Goal: Task Accomplishment & Management: Manage account settings

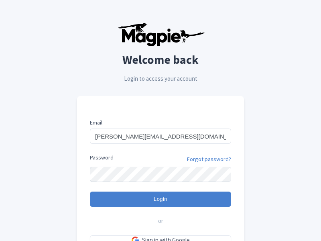
type input "cosimo@ecoarttravel.com"
click at [161, 199] on input "Login" at bounding box center [160, 199] width 141 height 15
type input "Logging in..."
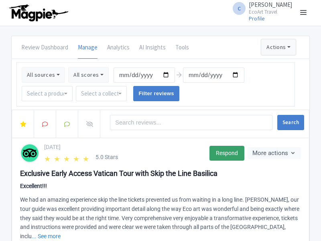
click at [278, 47] on button "Actions" at bounding box center [279, 47] width 35 height 16
click at [0, 0] on link "Import new reviews" at bounding box center [0, 0] width 0 height 0
